Goal: Find specific page/section: Find specific page/section

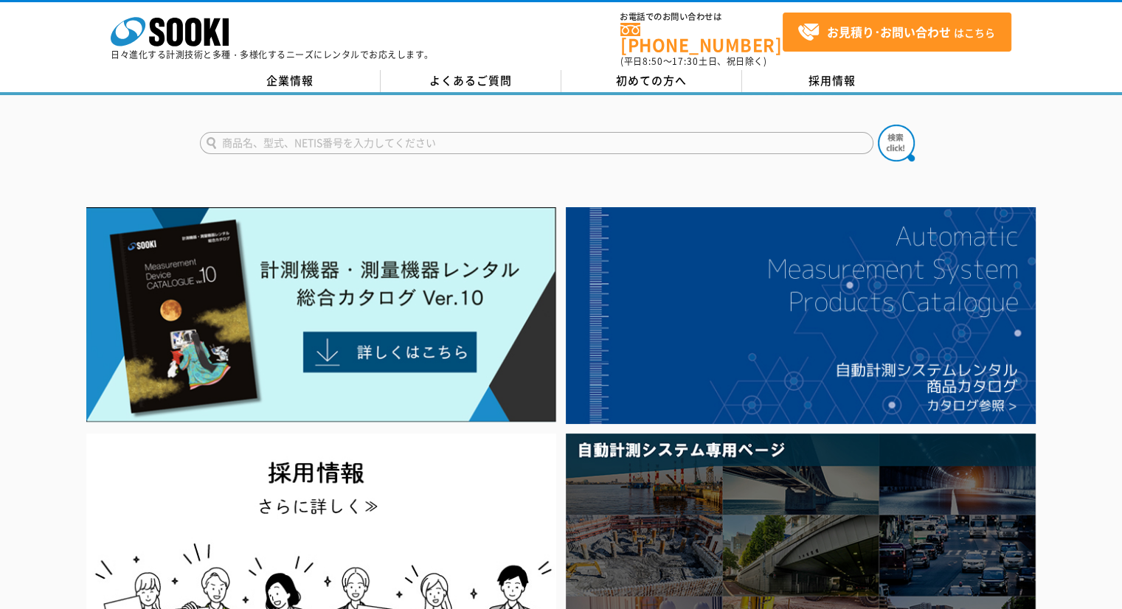
click at [335, 136] on input "text" at bounding box center [537, 143] width 674 height 22
type input "235"
click at [900, 125] on img at bounding box center [896, 143] width 37 height 37
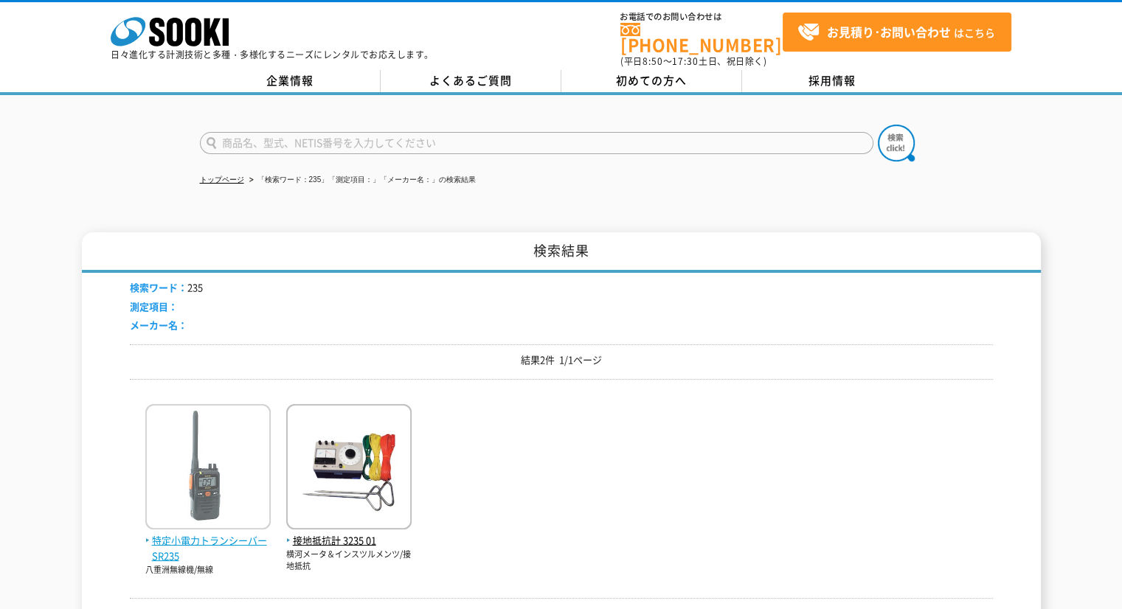
click at [230, 432] on img at bounding box center [207, 468] width 125 height 129
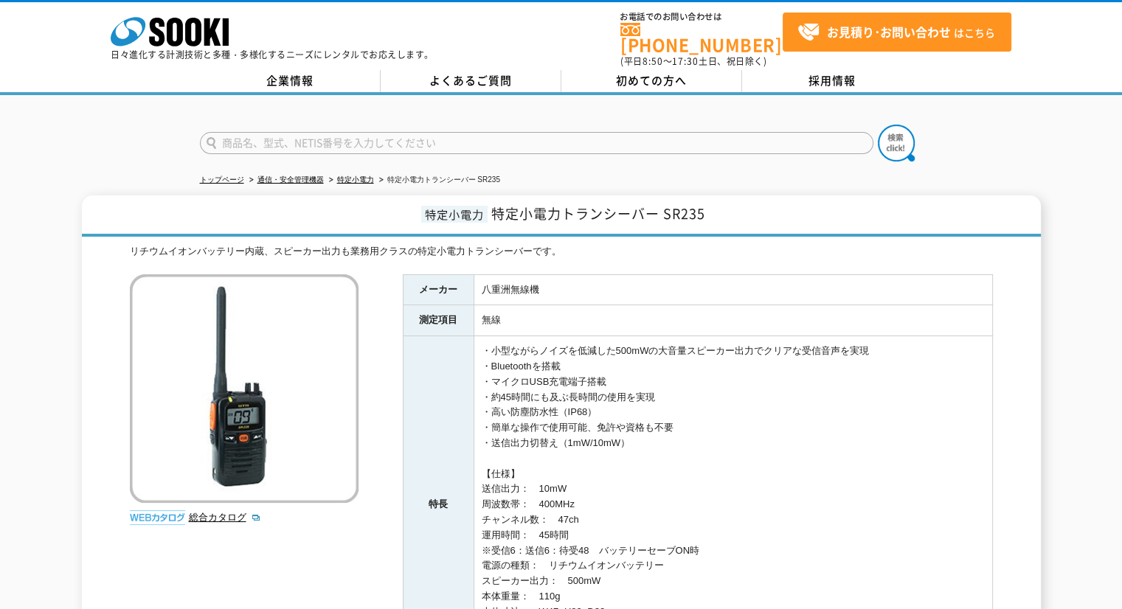
click at [640, 132] on input "text" at bounding box center [537, 143] width 674 height 22
type input "BB"
click at [878, 125] on button at bounding box center [896, 143] width 37 height 37
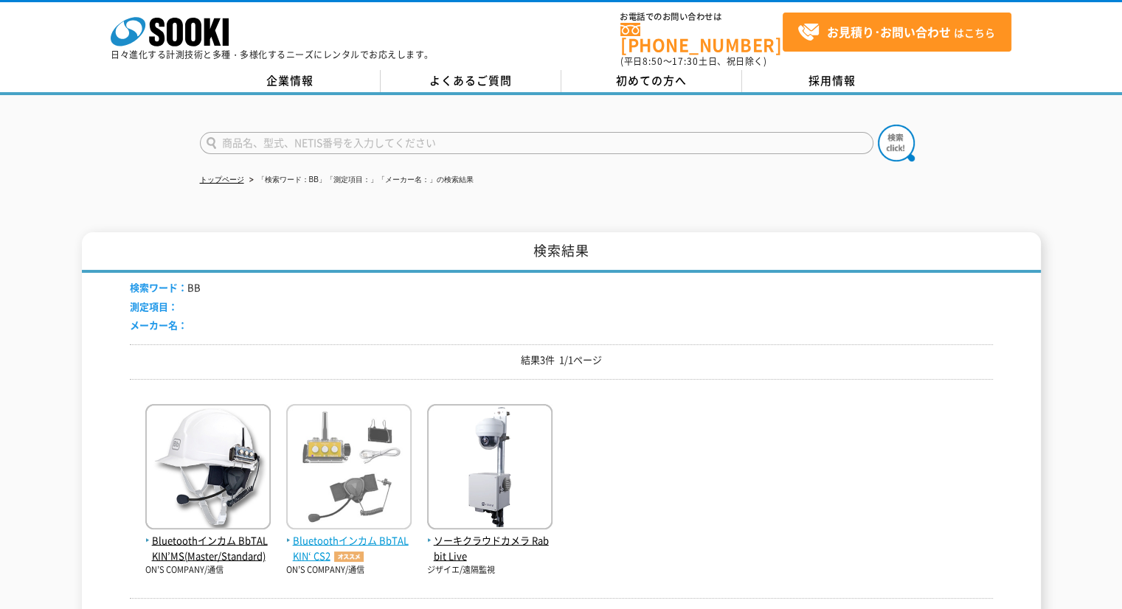
click at [379, 415] on img at bounding box center [348, 468] width 125 height 129
